Goal: Information Seeking & Learning: Find specific fact

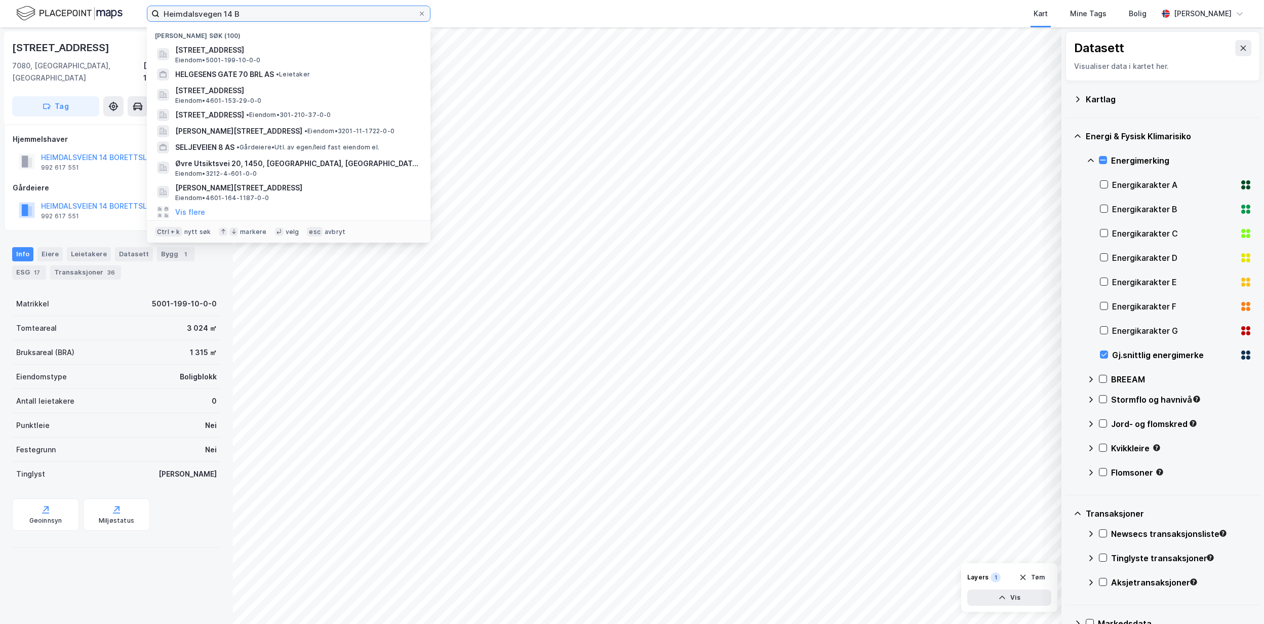
drag, startPoint x: 255, startPoint y: 18, endPoint x: 43, endPoint y: 9, distance: 212.3
click at [43, 9] on div "Heimdalsvegen 14 B Nylige søk (100) [STREET_ADDRESS] • 5001-199-10-0-0 HELGESEN…" at bounding box center [632, 13] width 1264 height 27
paste input "[PERSON_NAME][STREET_ADDRESS]"
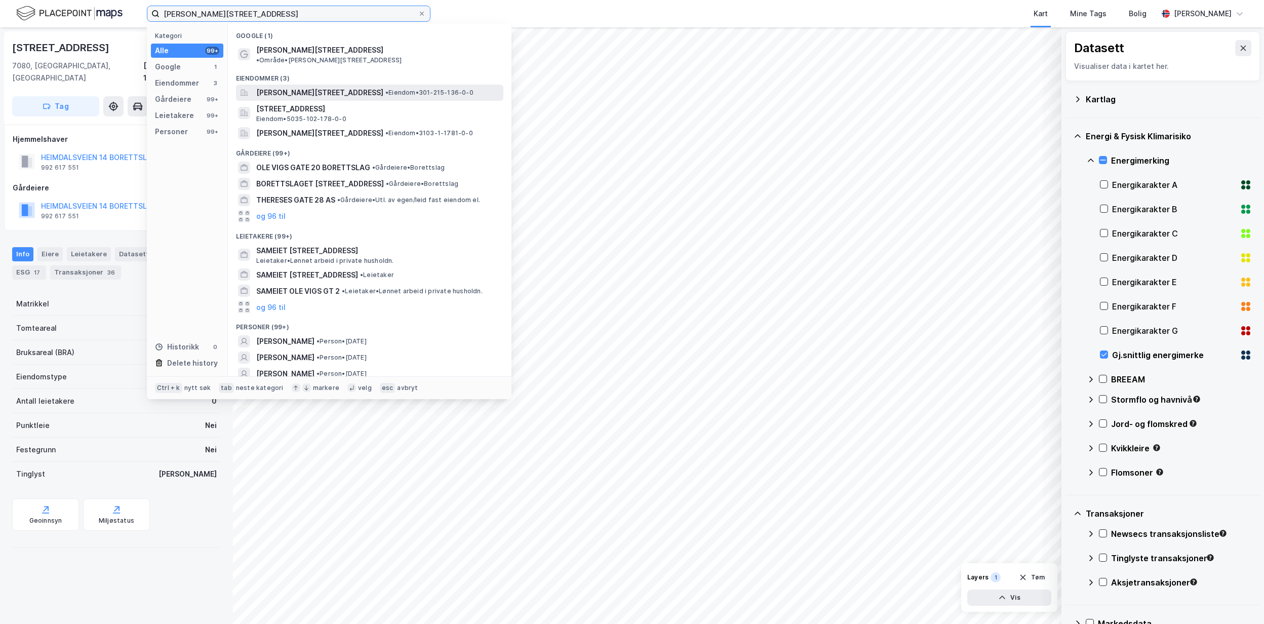
type input "[PERSON_NAME][STREET_ADDRESS]"
click at [339, 85] on div "[PERSON_NAME][STREET_ADDRESS] • Eiendom • 301-215-136-0-0" at bounding box center [369, 93] width 267 height 16
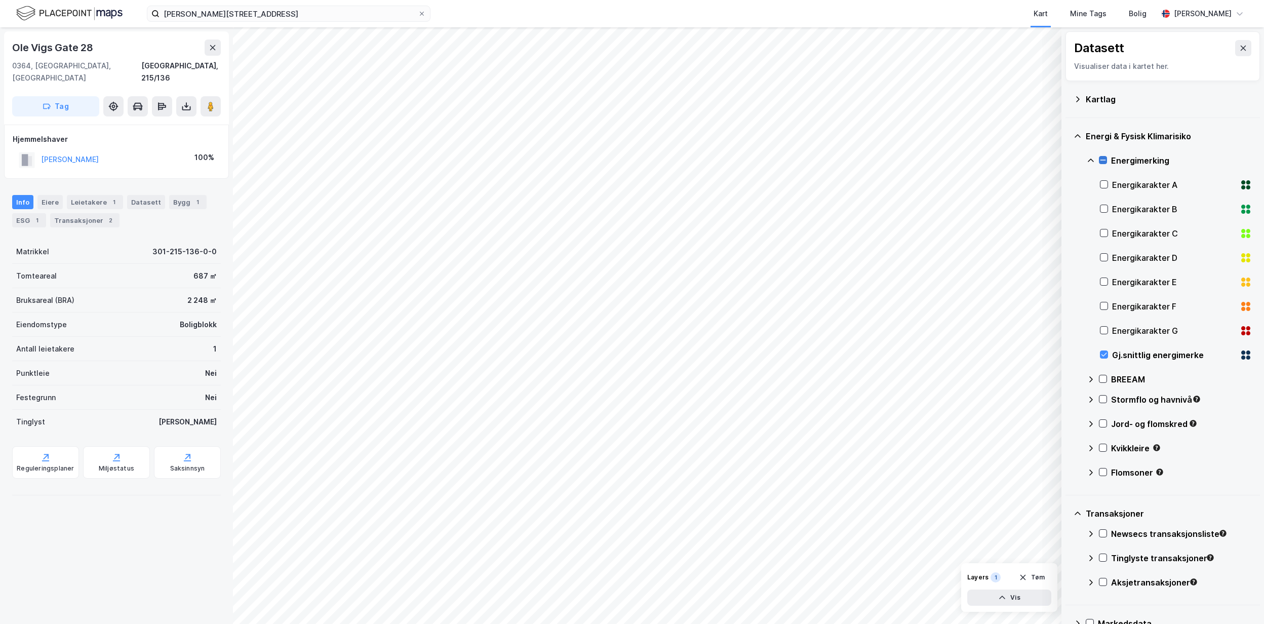
click at [1104, 161] on icon at bounding box center [1102, 159] width 7 height 7
click at [1108, 158] on div "Energimerking" at bounding box center [1168, 160] width 165 height 24
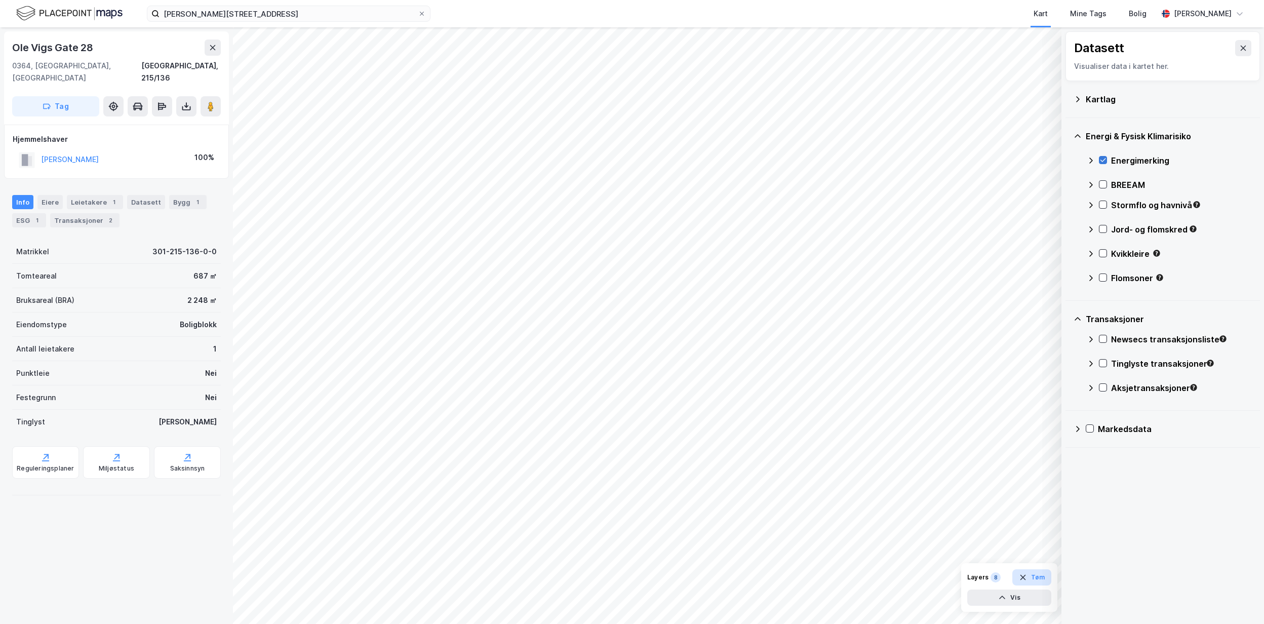
click at [1039, 578] on button "Tøm" at bounding box center [1031, 577] width 39 height 16
click at [1078, 138] on icon at bounding box center [1077, 136] width 8 height 8
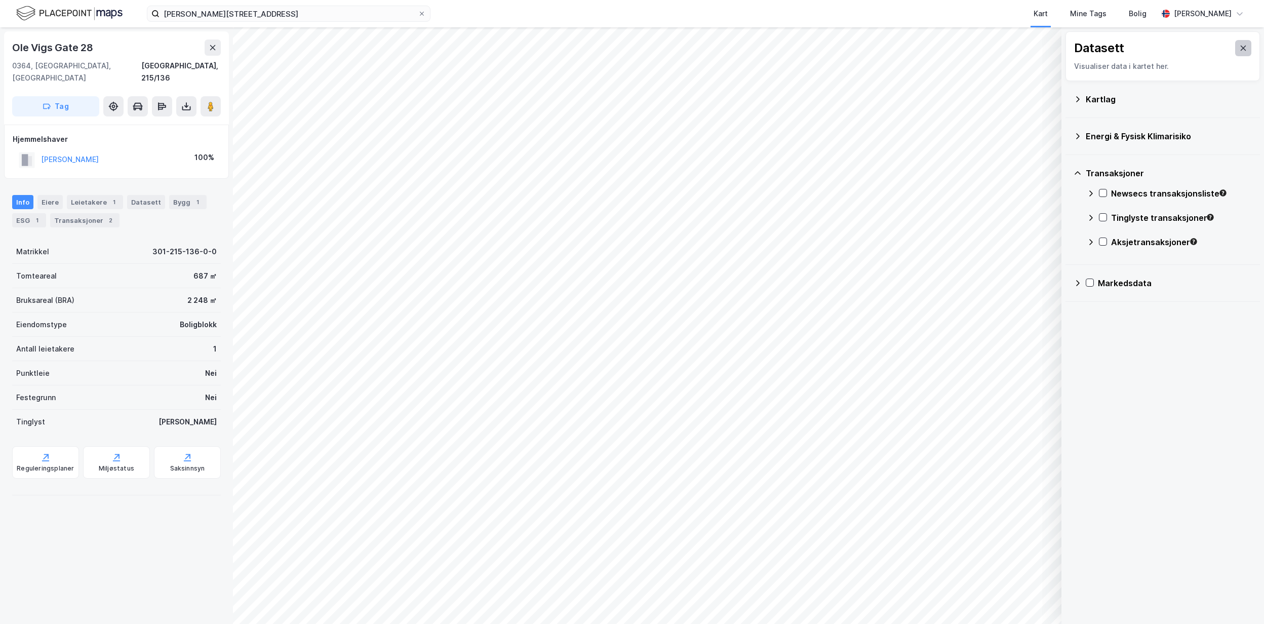
click at [1240, 47] on icon at bounding box center [1243, 48] width 6 height 5
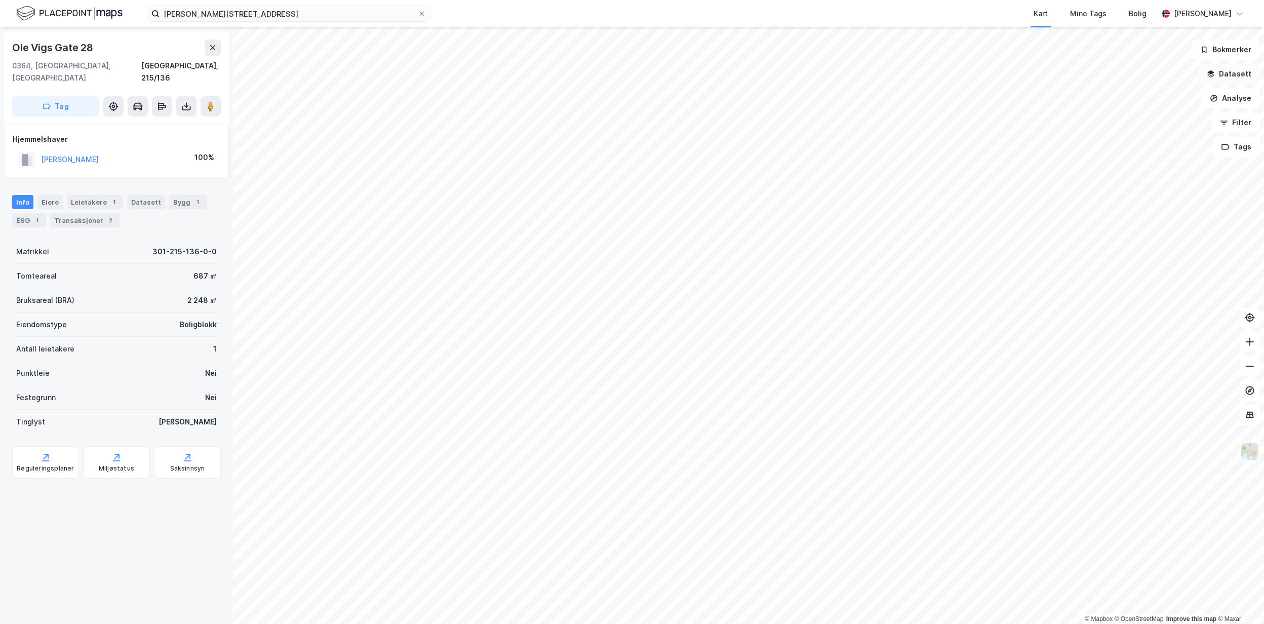
click at [1240, 73] on button "Datasett" at bounding box center [1229, 74] width 62 height 20
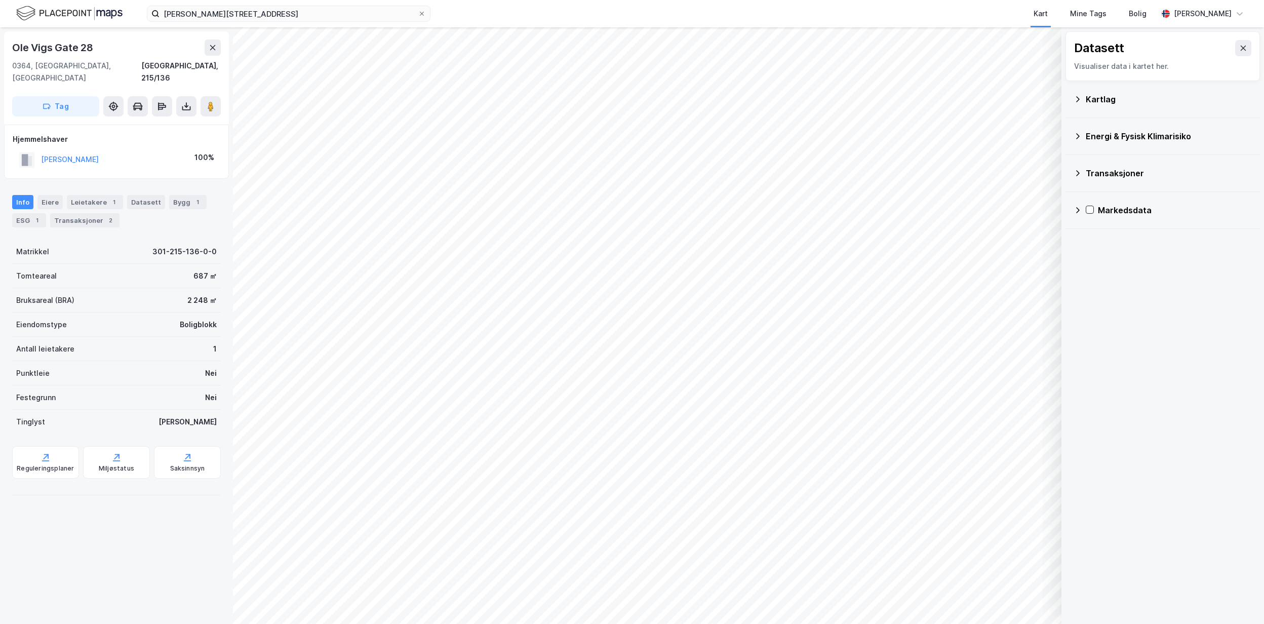
click at [1159, 98] on div "Kartlag" at bounding box center [1168, 99] width 166 height 12
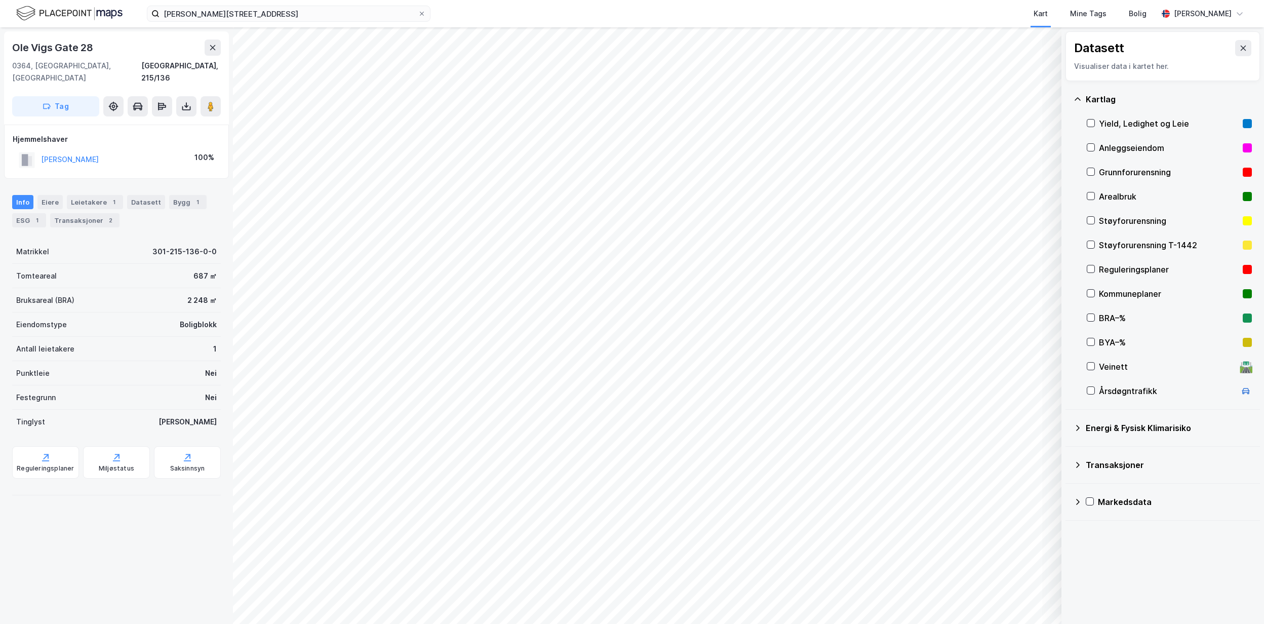
click at [957, 7] on div "Kart Mine Tags Bolig" at bounding box center [818, 13] width 678 height 27
click at [523, 16] on div "Kart Mine Tags Bolig" at bounding box center [818, 13] width 678 height 27
drag, startPoint x: 101, startPoint y: 55, endPoint x: 15, endPoint y: 42, distance: 87.1
click at [15, 42] on div "Ole Vigs Gate 28" at bounding box center [116, 47] width 209 height 16
copy div "Ole Vigs Gate 28"
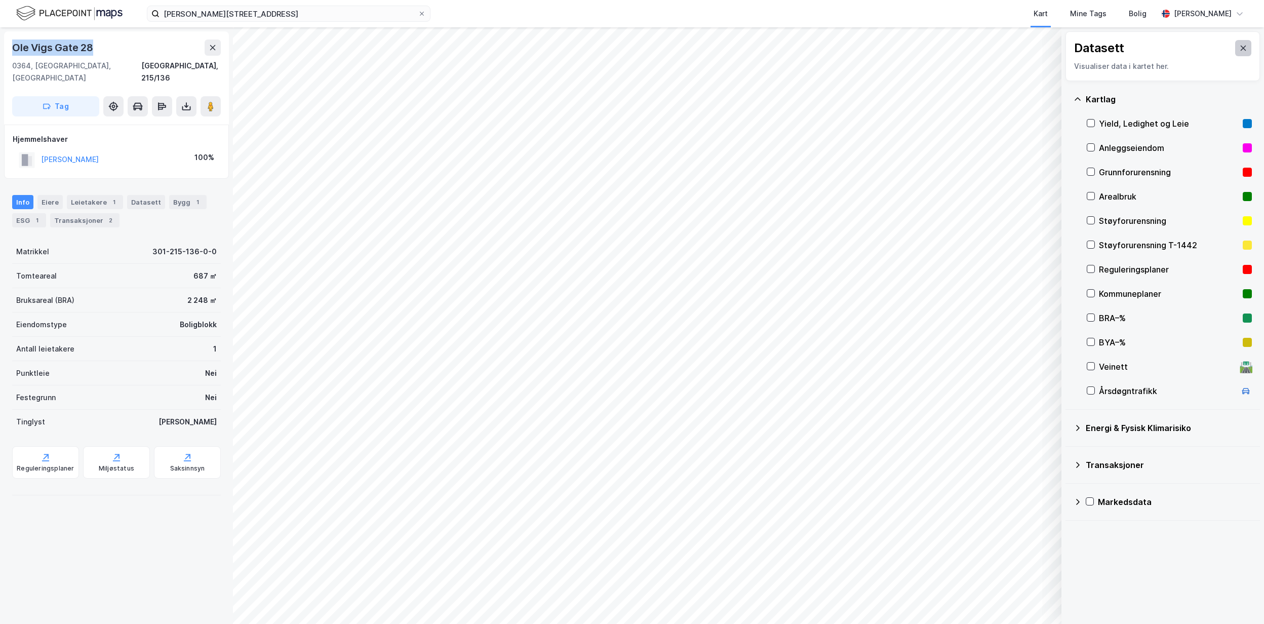
click at [1239, 51] on icon at bounding box center [1243, 48] width 8 height 8
